Goal: Check status: Check status

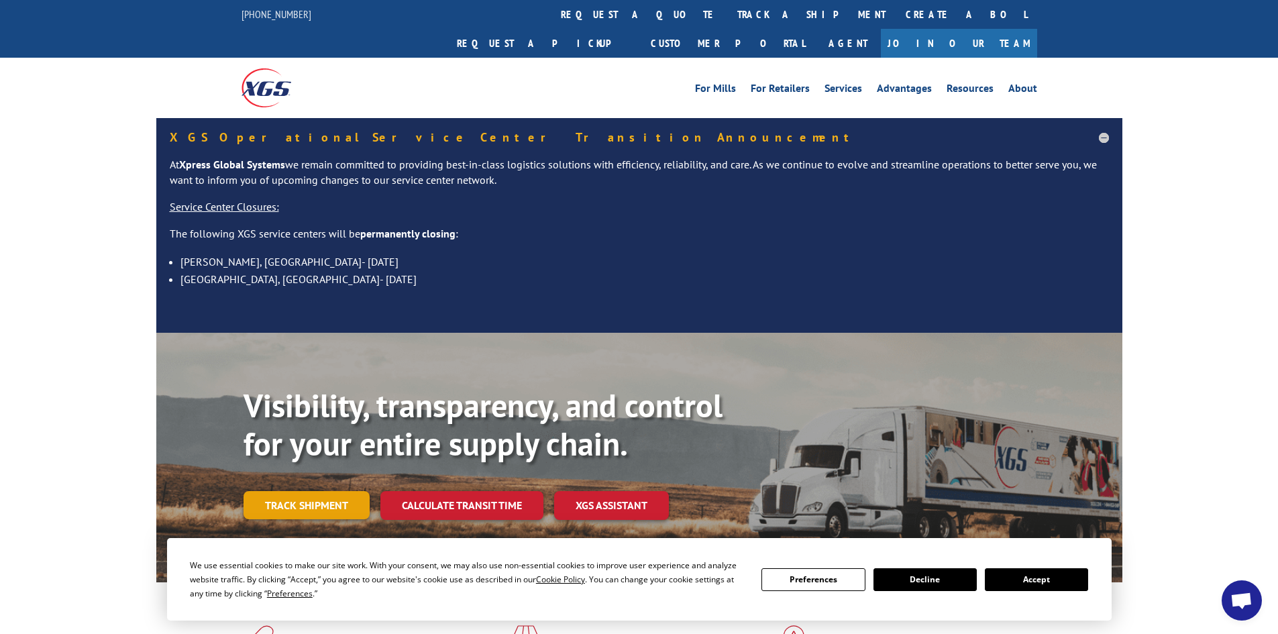
click at [333, 491] on link "Track shipment" at bounding box center [306, 505] width 126 height 28
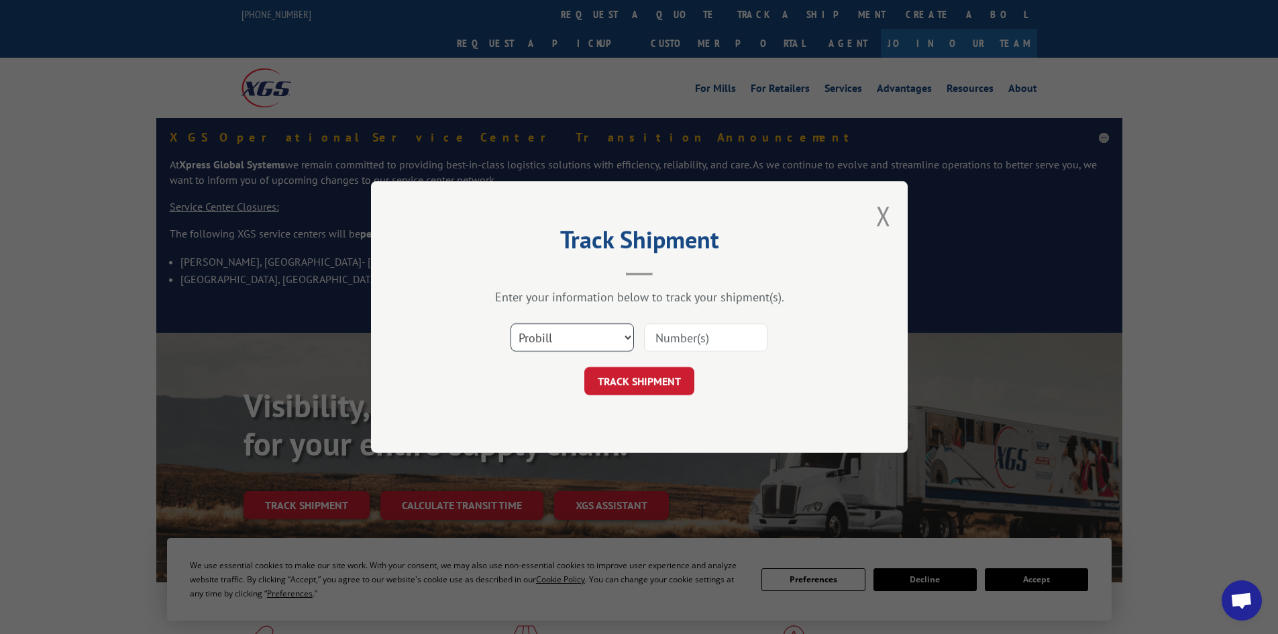
click at [554, 345] on select "Select category... Probill BOL PO" at bounding box center [571, 337] width 123 height 28
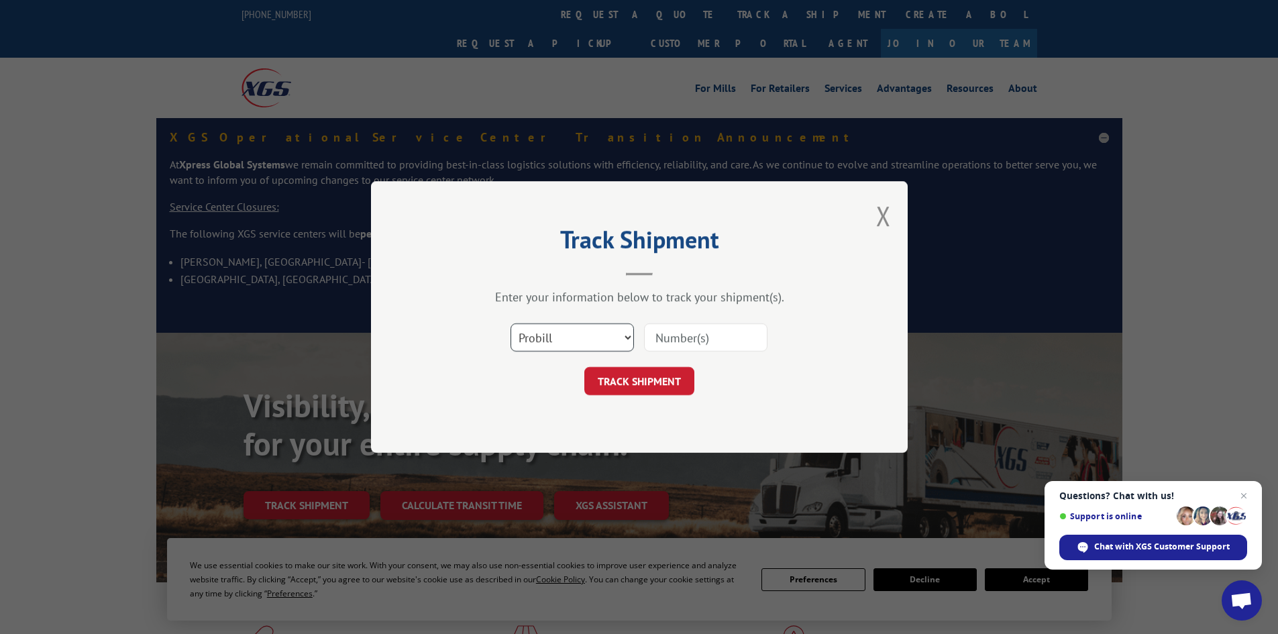
select select "bol"
click at [510, 323] on select "Select category... Probill BOL PO" at bounding box center [571, 337] width 123 height 28
click at [684, 337] on input at bounding box center [705, 337] width 123 height 28
paste input "442849"
type input "442849"
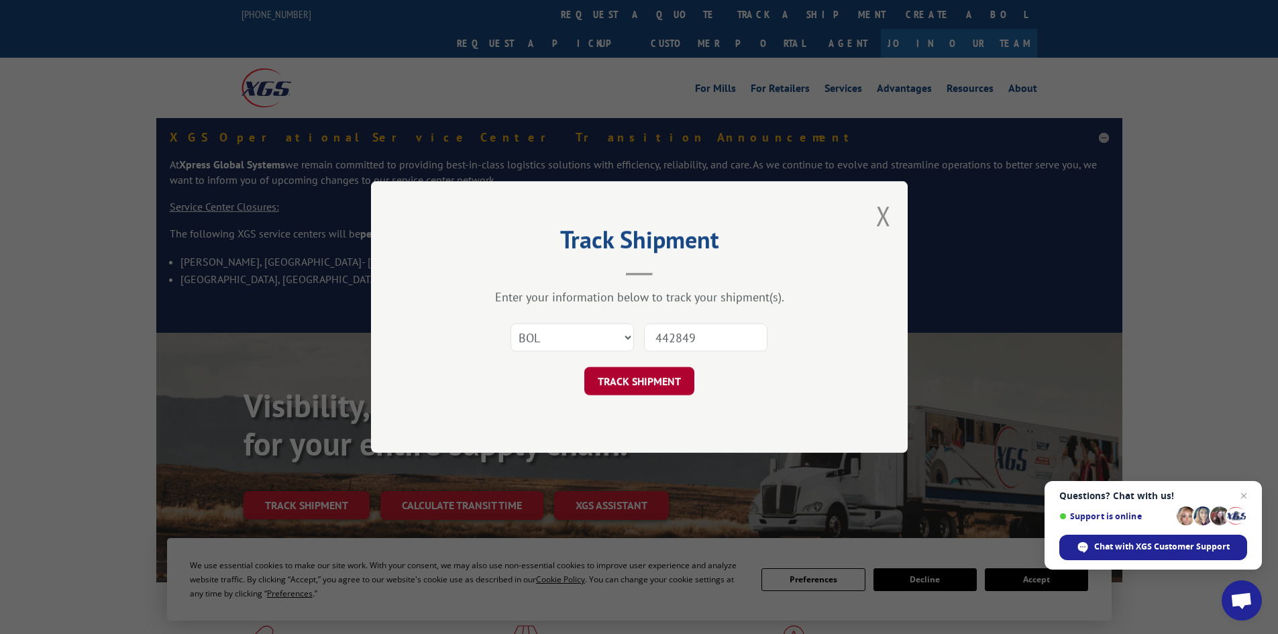
click at [669, 380] on button "TRACK SHIPMENT" at bounding box center [639, 381] width 110 height 28
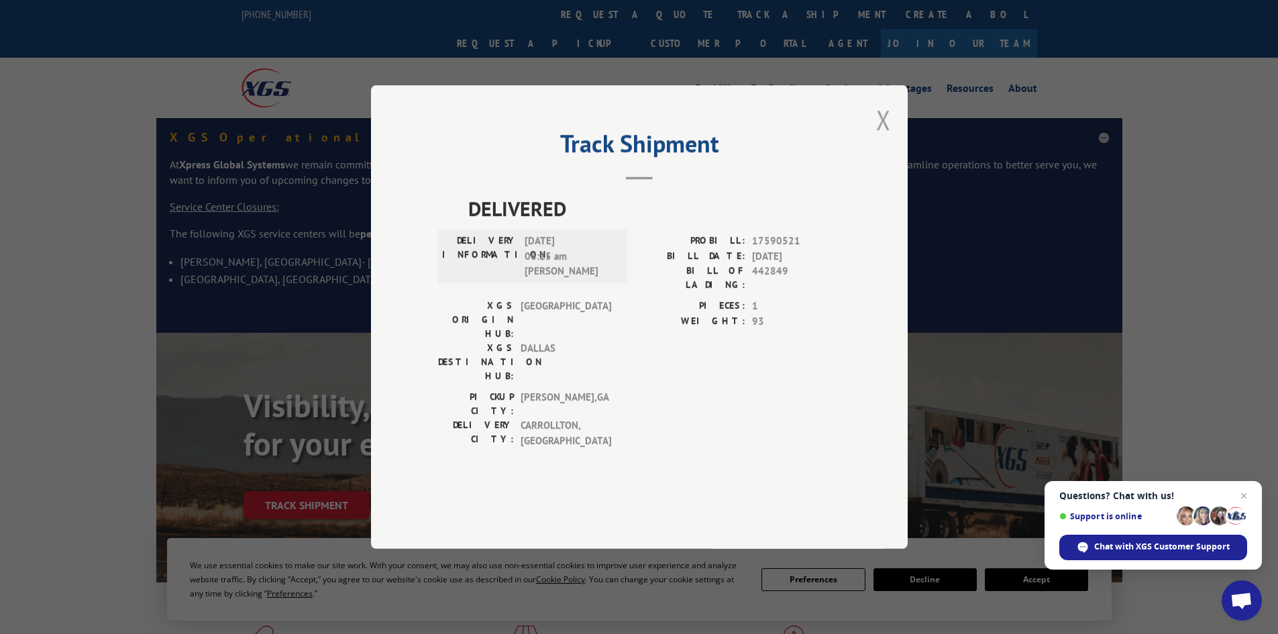
click at [879, 137] on button "Close modal" at bounding box center [883, 120] width 15 height 36
